Goal: Navigation & Orientation: Find specific page/section

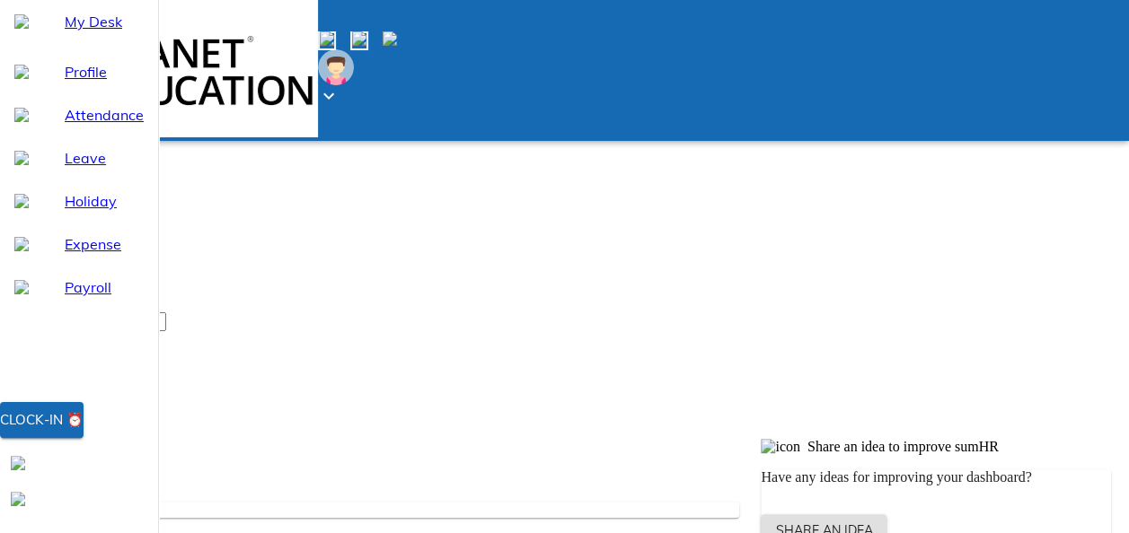
scroll to position [226, 0]
click at [336, 31] on span at bounding box center [327, 40] width 18 height 19
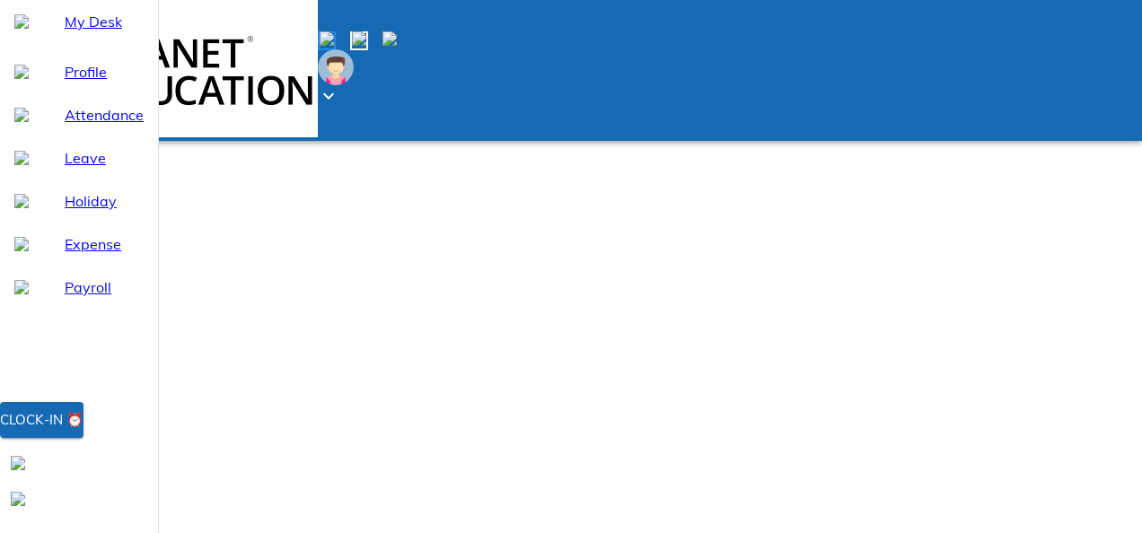
click at [397, 33] on span at bounding box center [397, 40] width 0 height 15
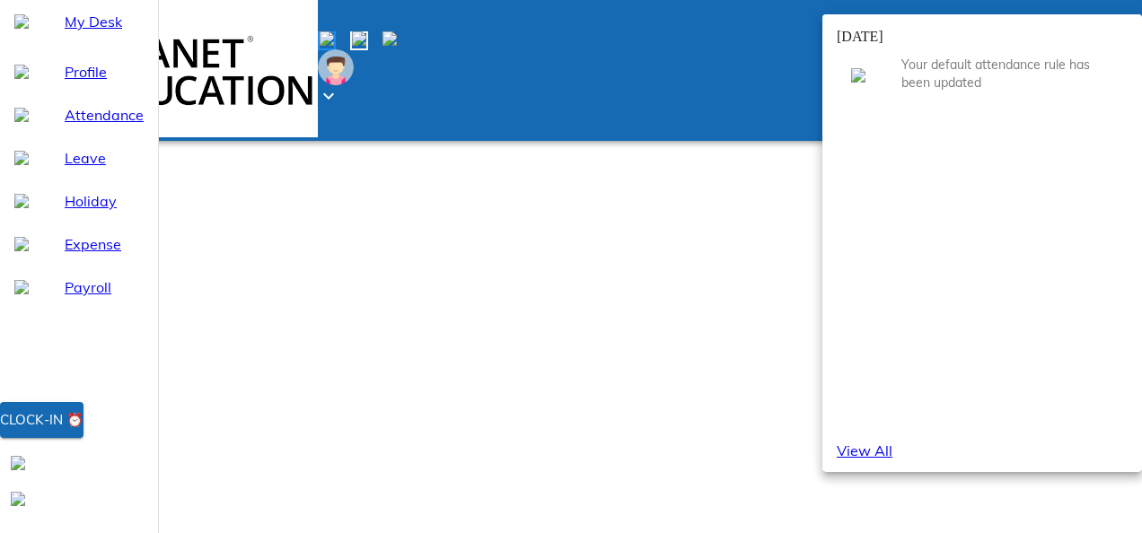
click at [610, 76] on div at bounding box center [571, 266] width 1142 height 533
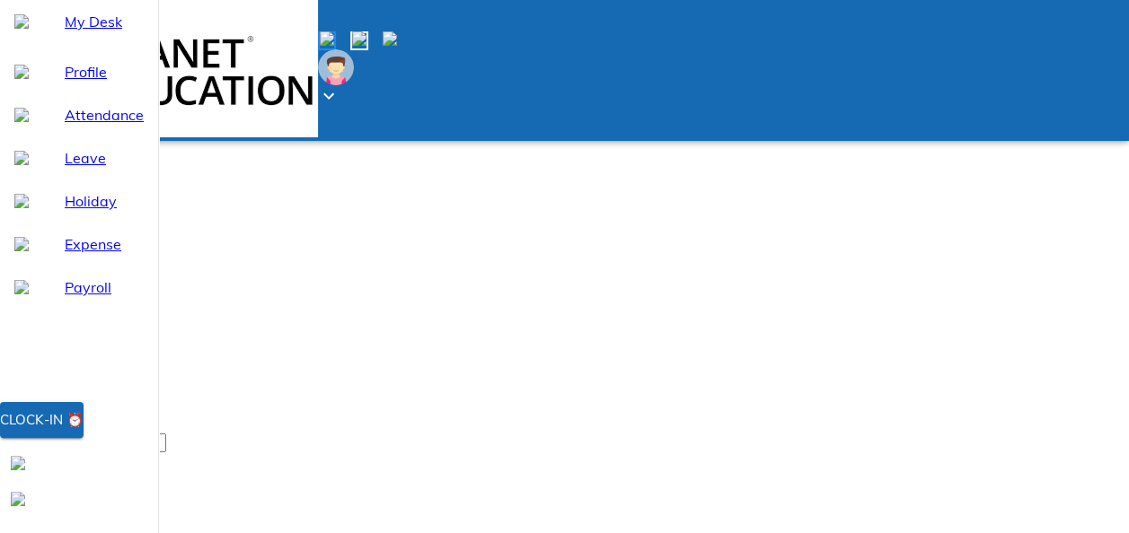
scroll to position [110, 0]
click at [84, 32] on span "My Desk" at bounding box center [104, 22] width 79 height 22
click at [85, 83] on span "Profile" at bounding box center [104, 72] width 79 height 22
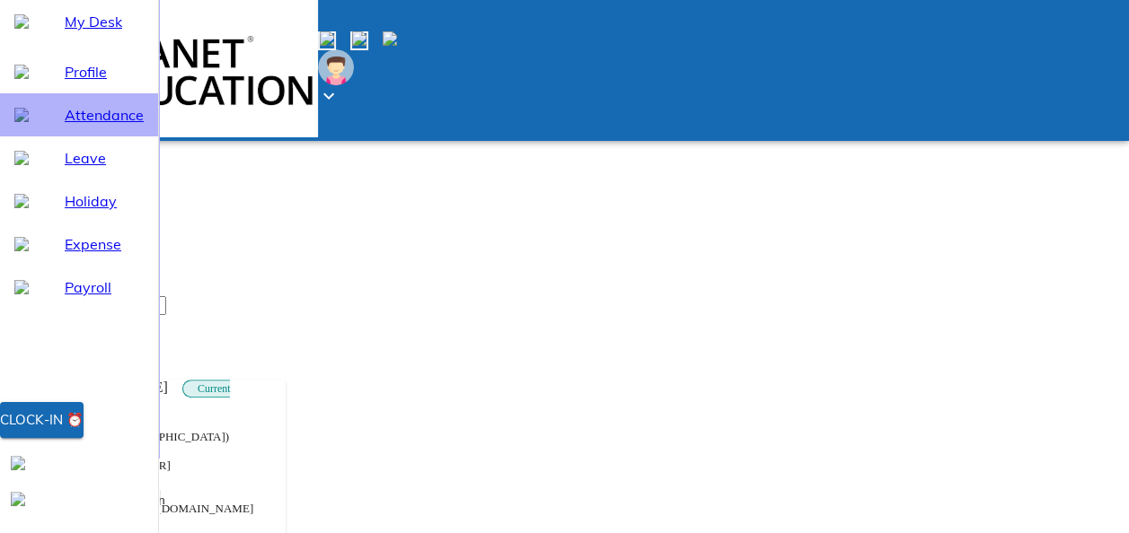
click at [65, 126] on span "Attendance" at bounding box center [104, 115] width 79 height 22
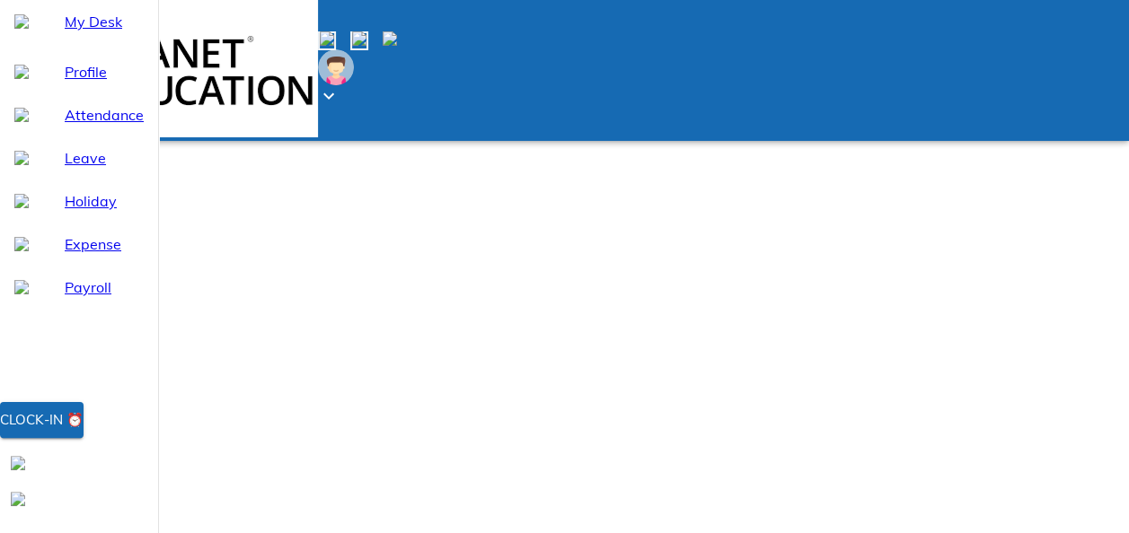
select select "8"
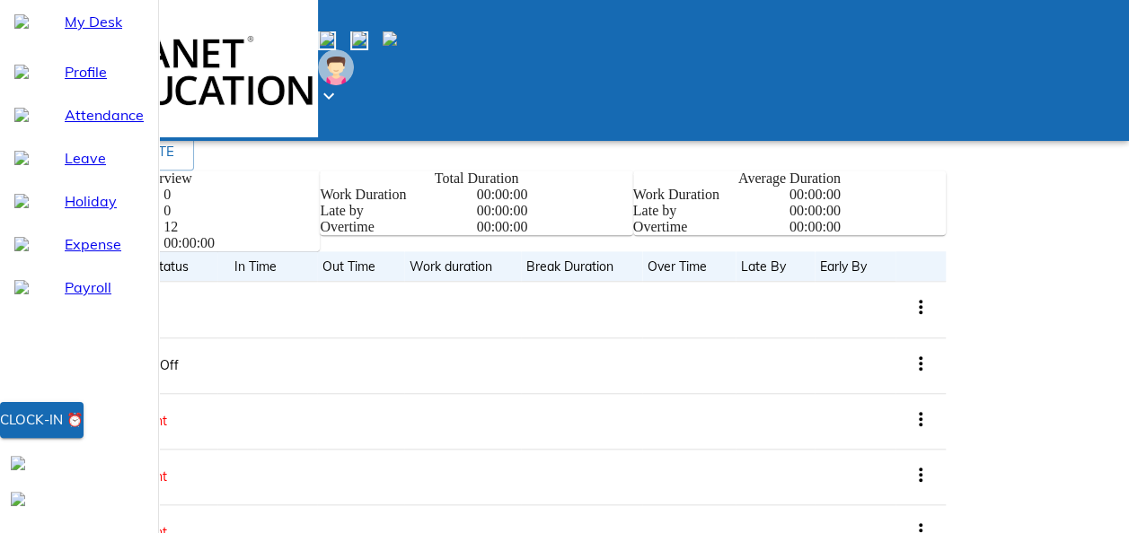
scroll to position [624, 0]
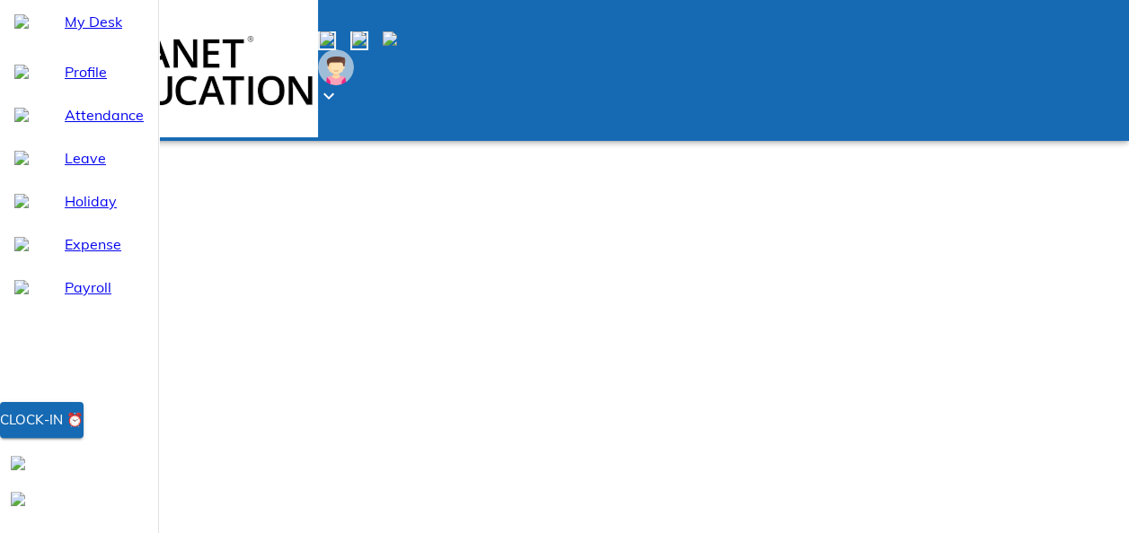
scroll to position [2, 0]
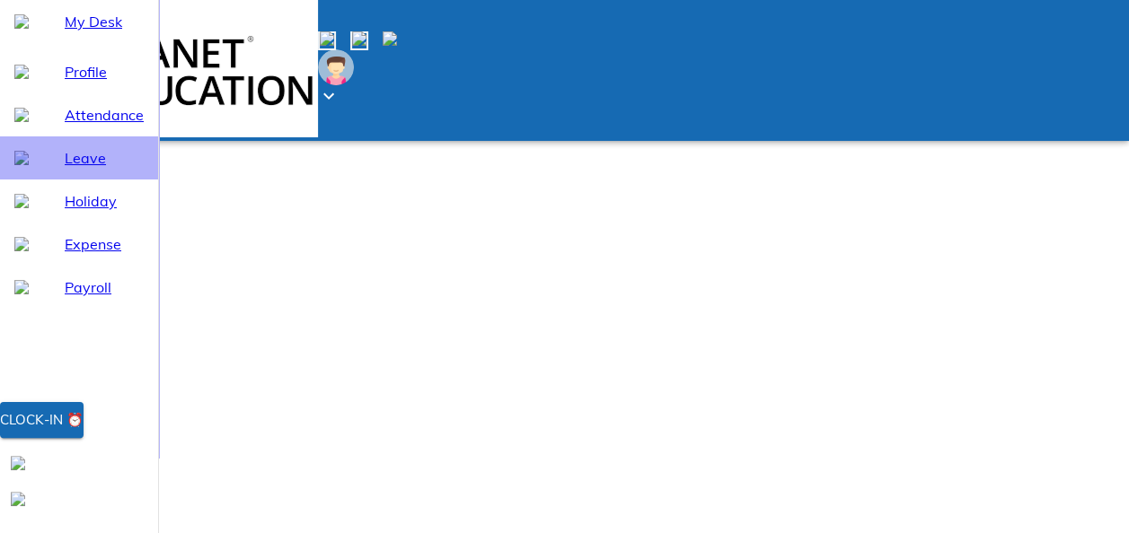
click at [65, 169] on span "Leave" at bounding box center [104, 158] width 79 height 22
select select "8"
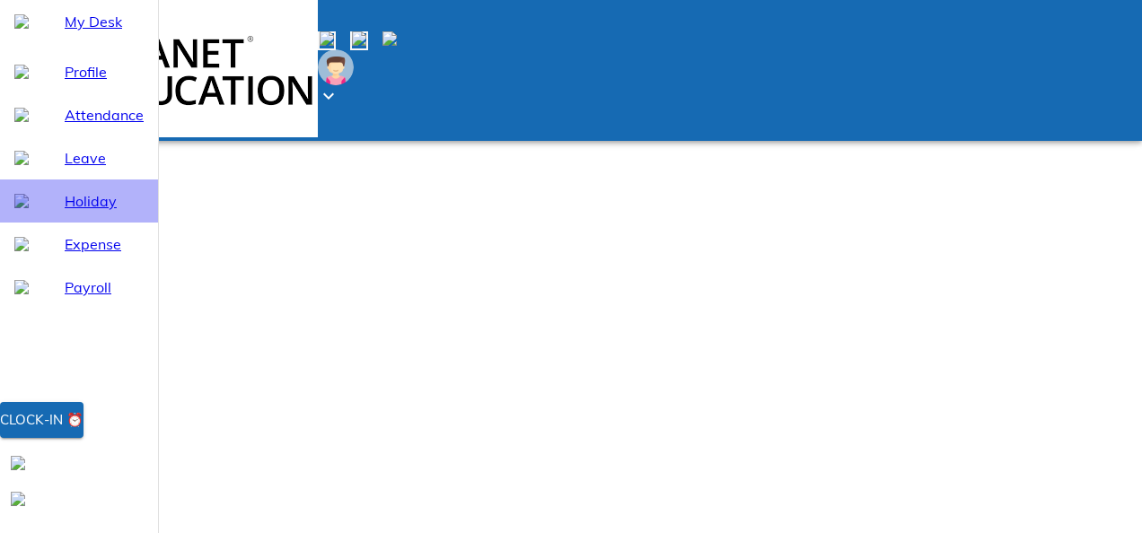
click at [68, 212] on span "Holiday" at bounding box center [104, 201] width 79 height 22
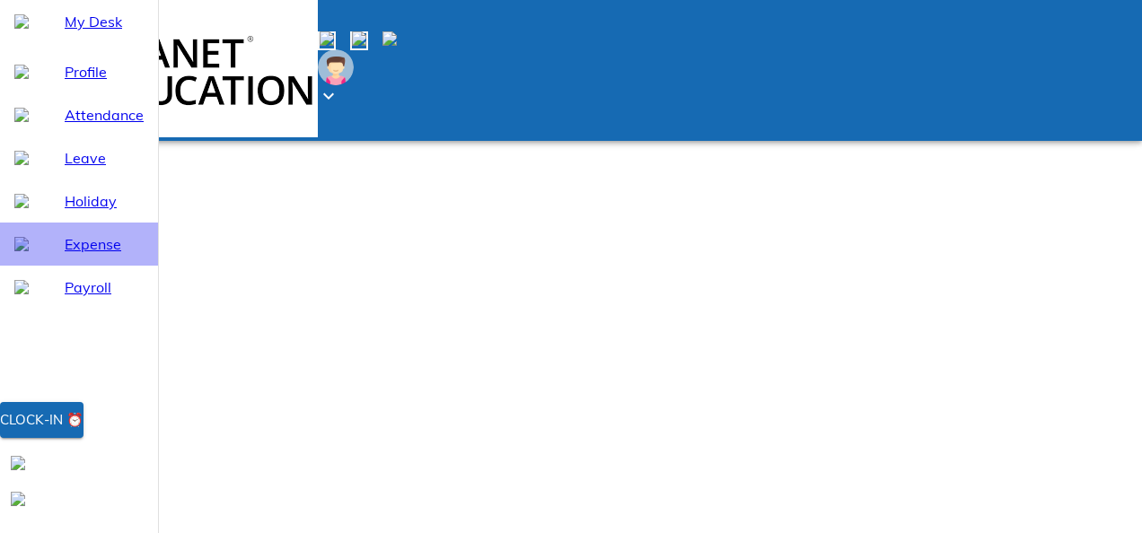
click at [83, 255] on span "Expense" at bounding box center [104, 244] width 79 height 22
select select "8"
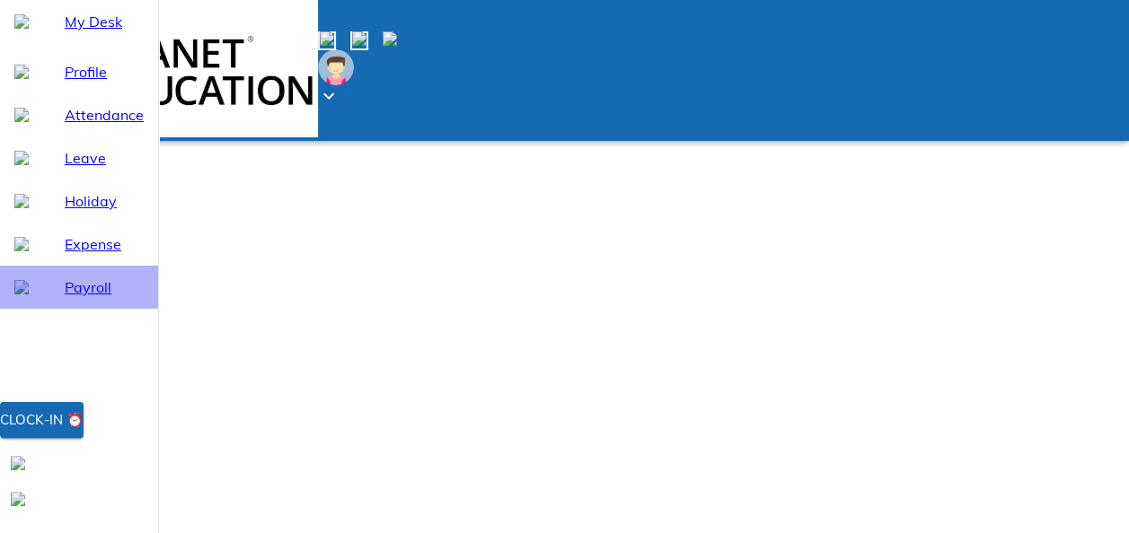
click at [84, 298] on span "Payroll" at bounding box center [104, 288] width 79 height 22
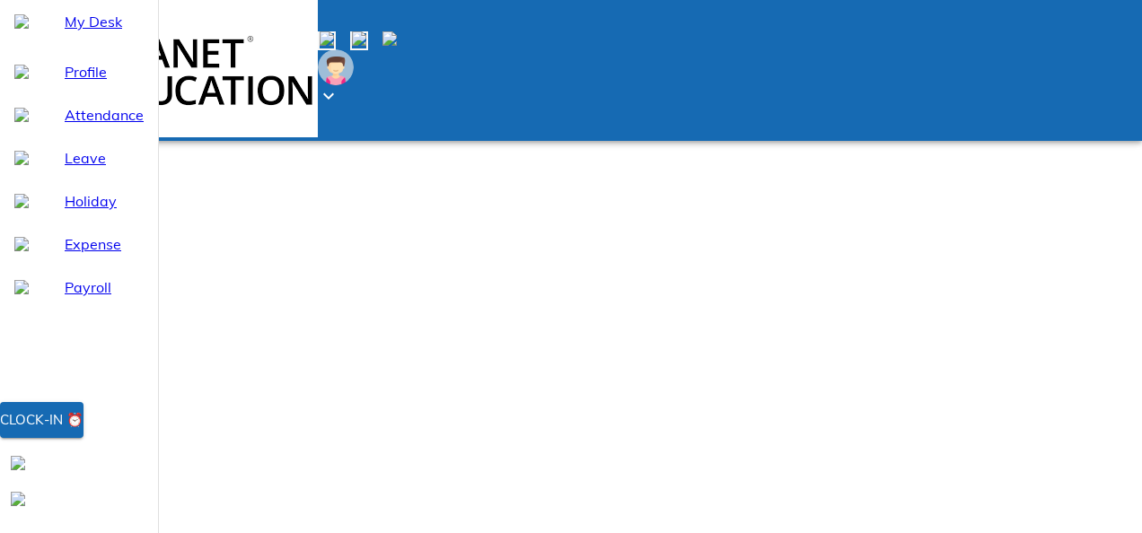
select select "8"
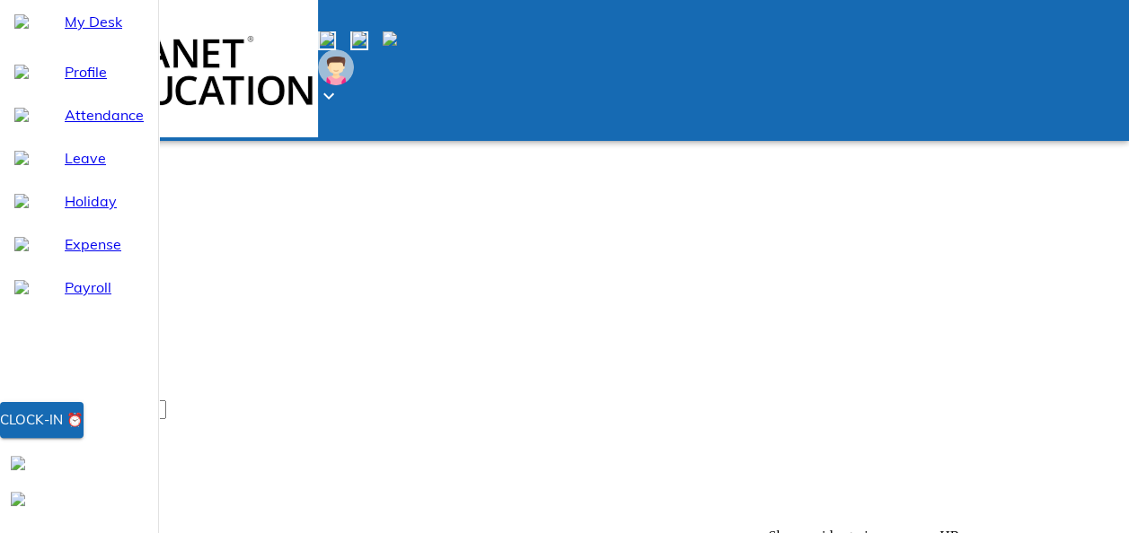
scroll to position [110, 0]
